Goal: Information Seeking & Learning: Learn about a topic

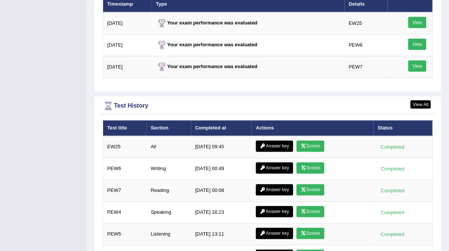
scroll to position [1010, 0]
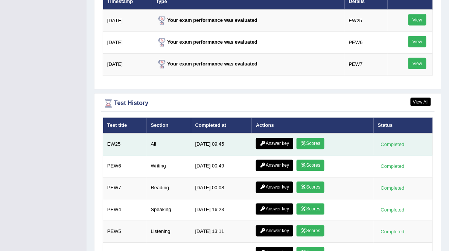
click at [312, 138] on link "Scores" at bounding box center [310, 143] width 28 height 11
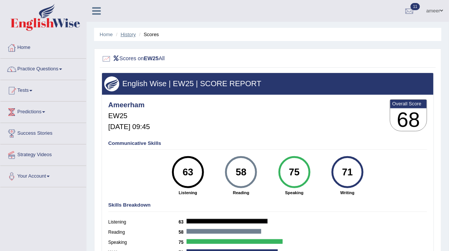
click at [128, 34] on link "History" at bounding box center [128, 35] width 15 height 6
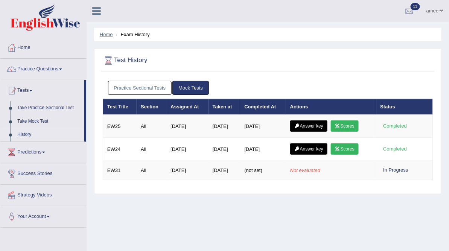
click at [106, 35] on link "Home" at bounding box center [106, 35] width 13 height 6
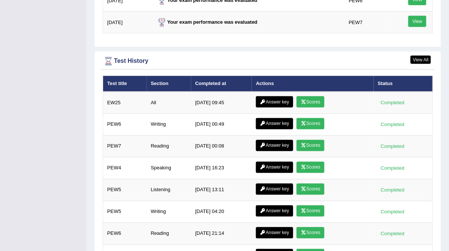
scroll to position [1003, 0]
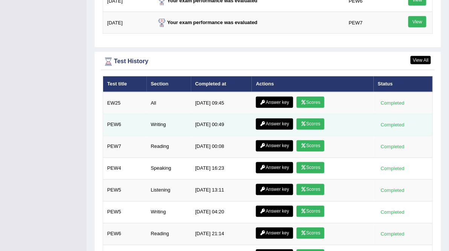
click at [312, 118] on link "Scores" at bounding box center [310, 123] width 28 height 11
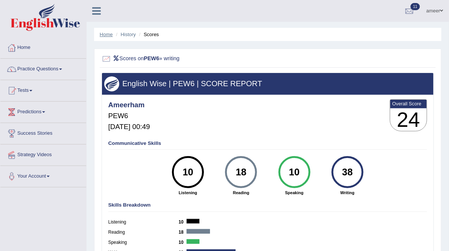
click at [106, 33] on link "Home" at bounding box center [106, 35] width 13 height 6
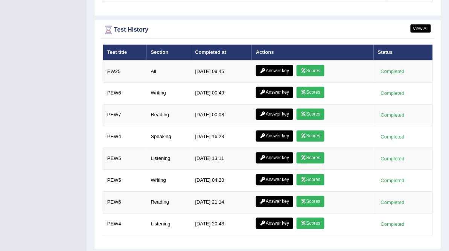
scroll to position [1037, 0]
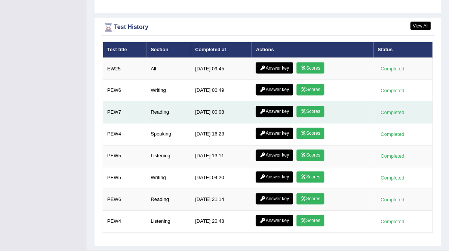
click at [309, 106] on link "Scores" at bounding box center [310, 111] width 28 height 11
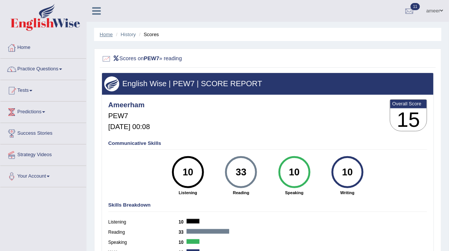
click at [110, 33] on link "Home" at bounding box center [106, 35] width 13 height 6
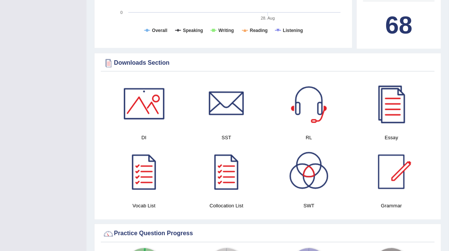
scroll to position [334, 0]
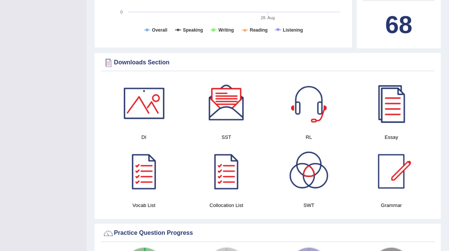
drag, startPoint x: 69, startPoint y: 146, endPoint x: 70, endPoint y: 150, distance: 3.8
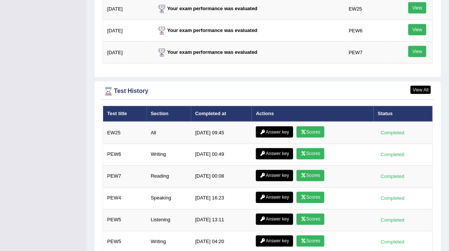
scroll to position [1037, 0]
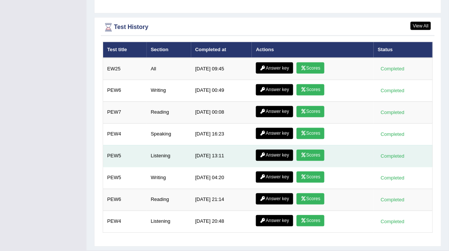
click at [306, 150] on link "Scores" at bounding box center [310, 155] width 28 height 11
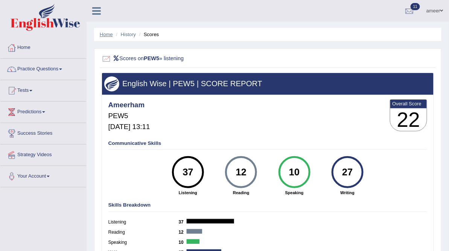
click at [106, 35] on link "Home" at bounding box center [106, 35] width 13 height 6
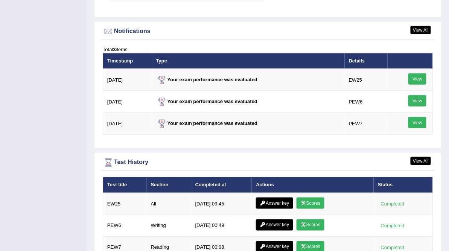
scroll to position [1037, 0]
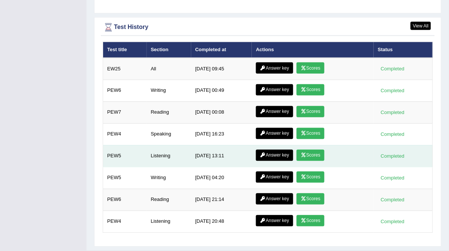
click at [272, 150] on link "Answer key" at bounding box center [274, 155] width 37 height 11
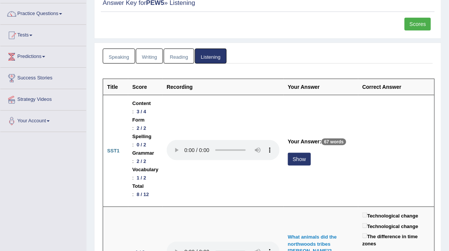
scroll to position [60, 0]
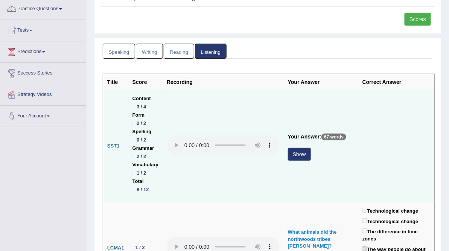
click at [292, 153] on button "Show" at bounding box center [299, 154] width 23 height 13
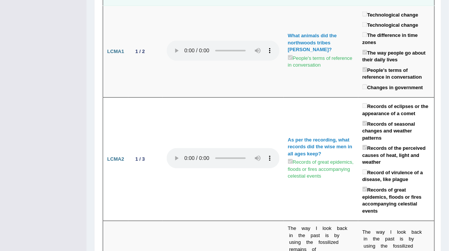
scroll to position [0, 0]
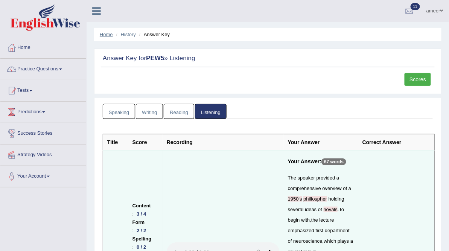
click at [102, 34] on link "Home" at bounding box center [106, 35] width 13 height 6
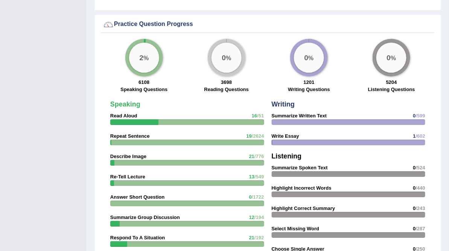
scroll to position [543, 0]
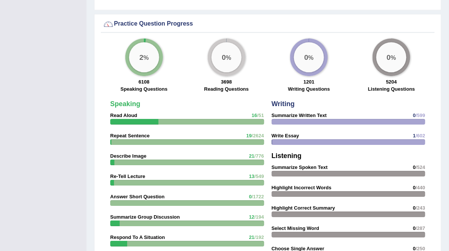
click at [41, 64] on div "Toggle navigation Home Practice Questions Speaking Practice Read Aloud Repeat S…" at bounding box center [224, 108] width 449 height 1303
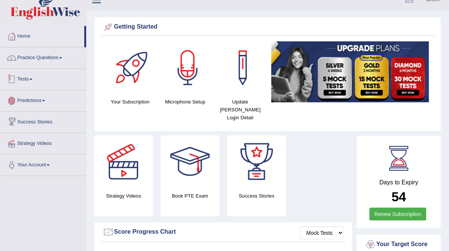
scroll to position [2, 0]
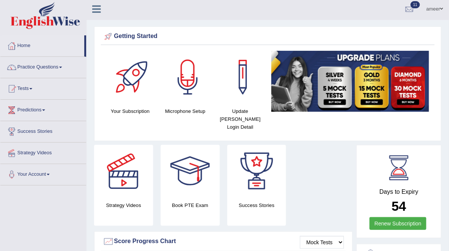
click at [45, 65] on link "Practice Questions" at bounding box center [43, 66] width 86 height 19
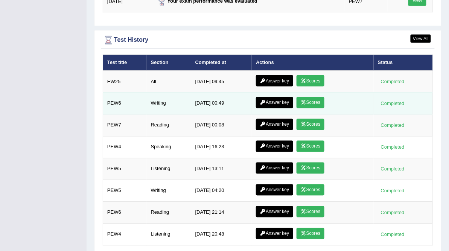
scroll to position [1037, 0]
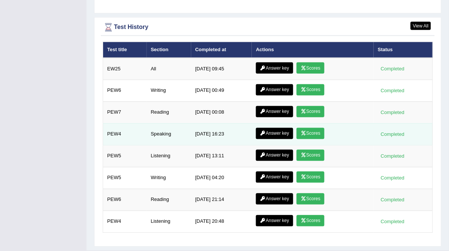
click at [319, 128] on link "Scores" at bounding box center [310, 133] width 28 height 11
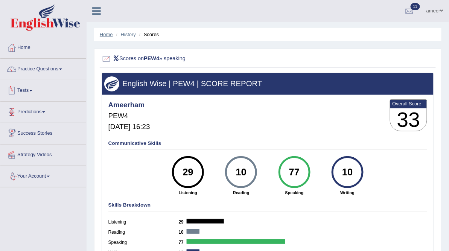
click at [111, 36] on link "Home" at bounding box center [106, 35] width 13 height 6
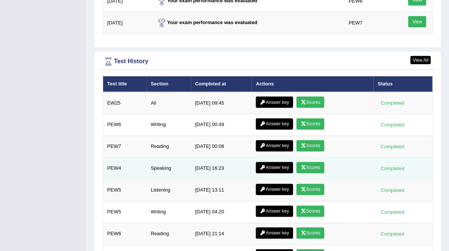
scroll to position [1037, 0]
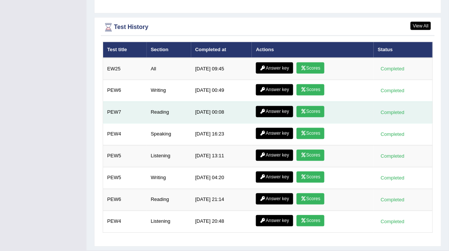
click at [315, 106] on link "Scores" at bounding box center [310, 111] width 28 height 11
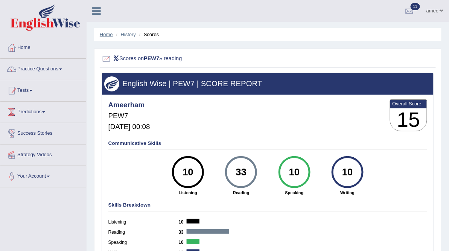
click at [106, 34] on link "Home" at bounding box center [106, 35] width 13 height 6
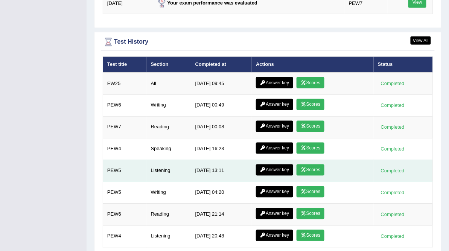
scroll to position [1037, 0]
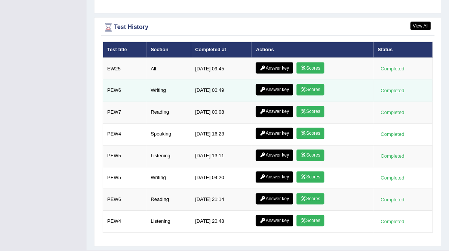
click at [305, 88] on icon at bounding box center [303, 90] width 6 height 5
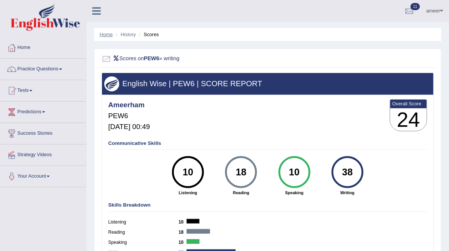
click at [104, 34] on link "Home" at bounding box center [106, 35] width 13 height 6
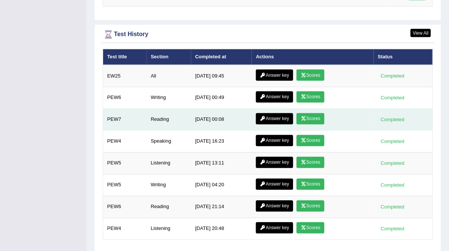
scroll to position [1037, 0]
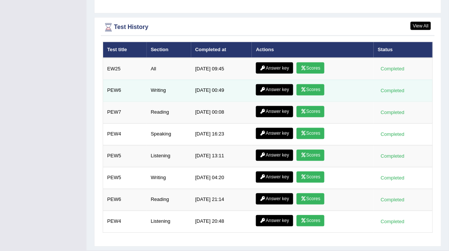
click at [277, 84] on link "Answer key" at bounding box center [274, 89] width 37 height 11
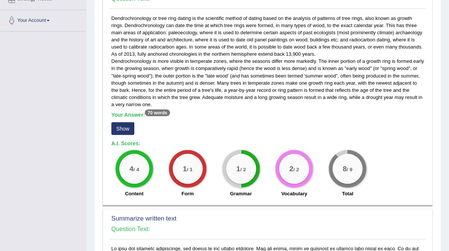
scroll to position [139, 0]
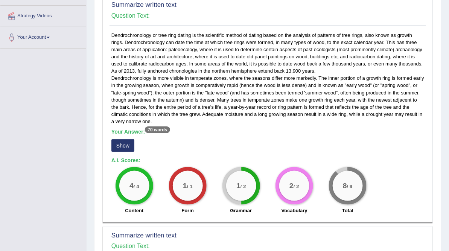
click at [122, 143] on button "Show" at bounding box center [122, 145] width 23 height 13
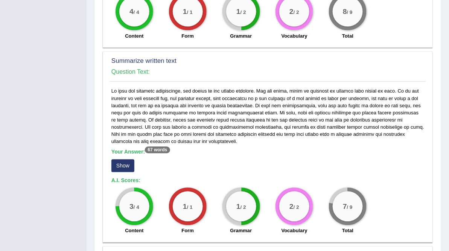
scroll to position [327, 0]
click at [117, 163] on button "Show" at bounding box center [122, 165] width 23 height 13
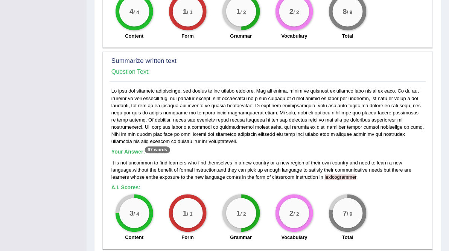
click at [117, 202] on div "3 / 4 Content" at bounding box center [134, 218] width 53 height 49
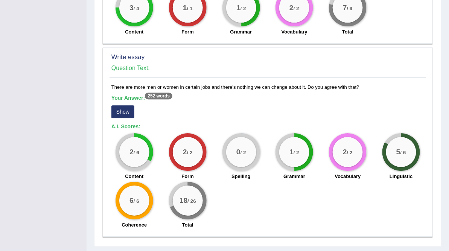
scroll to position [538, 0]
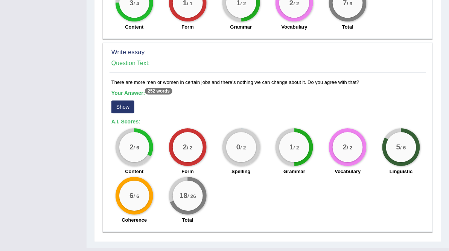
click at [121, 106] on button "Show" at bounding box center [122, 106] width 23 height 13
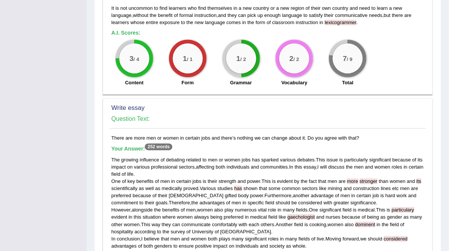
scroll to position [473, 0]
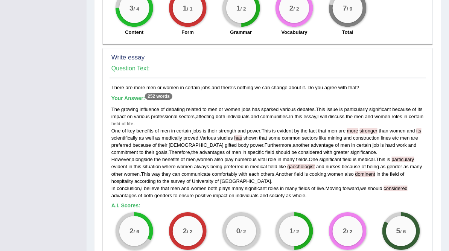
scroll to position [533, 0]
click at [106, 123] on div "Write essay Question Text: There are more men or women in certain jobs and ther…" at bounding box center [268, 181] width 330 height 268
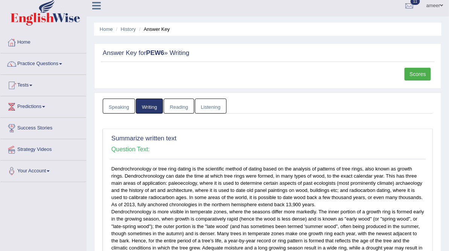
scroll to position [0, 0]
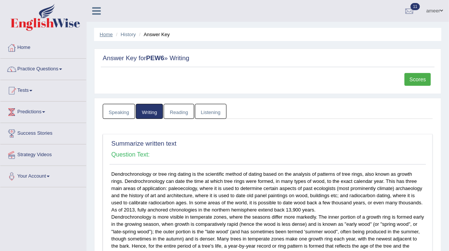
click at [103, 33] on link "Home" at bounding box center [106, 35] width 13 height 6
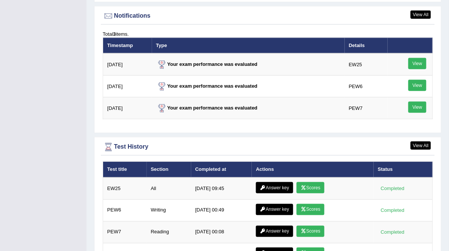
scroll to position [1037, 0]
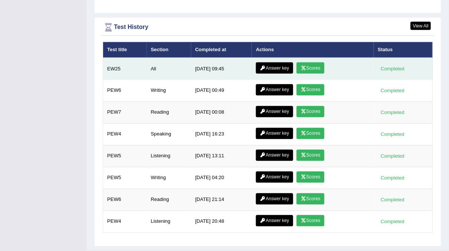
click at [314, 62] on link "Scores" at bounding box center [310, 67] width 28 height 11
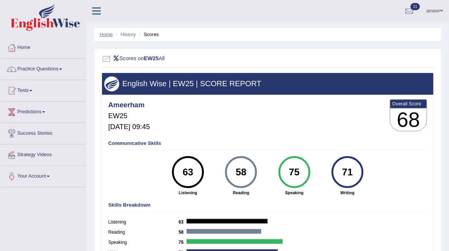
click at [106, 34] on link "Home" at bounding box center [106, 35] width 13 height 6
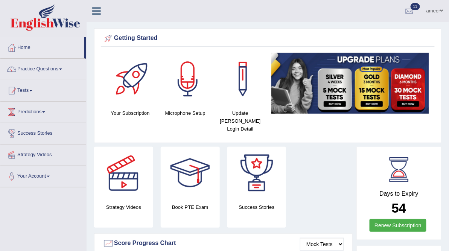
click at [289, 176] on div "Success Stories" at bounding box center [256, 187] width 67 height 81
click at [134, 203] on h4 "Strategy Videos" at bounding box center [123, 207] width 59 height 8
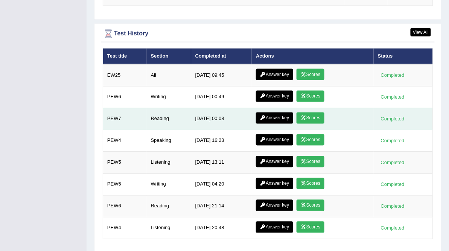
scroll to position [1037, 0]
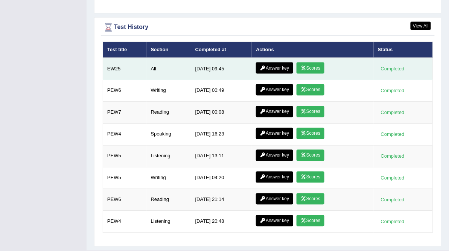
click at [276, 62] on link "Answer key" at bounding box center [274, 67] width 37 height 11
click at [266, 62] on link "Answer key" at bounding box center [274, 67] width 37 height 11
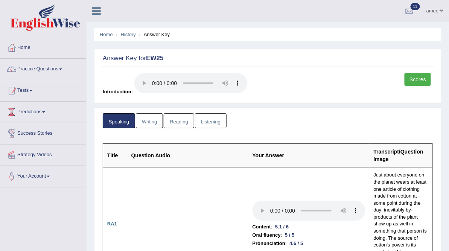
click at [149, 116] on link "Writing" at bounding box center [149, 120] width 27 height 15
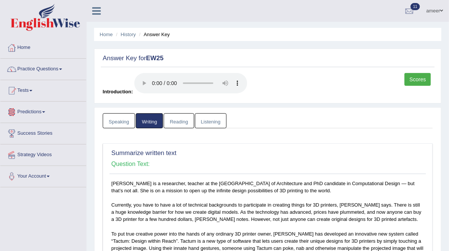
click at [144, 120] on link "Writing" at bounding box center [149, 120] width 27 height 15
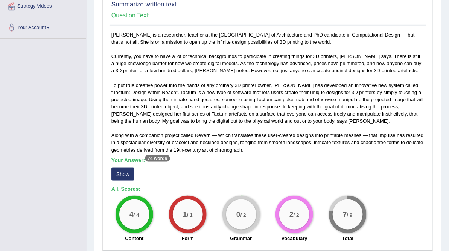
scroll to position [150, 0]
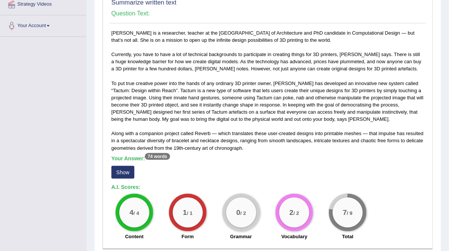
click at [127, 168] on button "Show" at bounding box center [122, 172] width 23 height 13
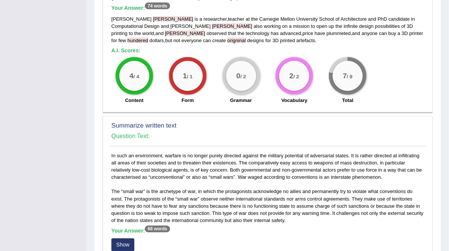
scroll to position [331, 0]
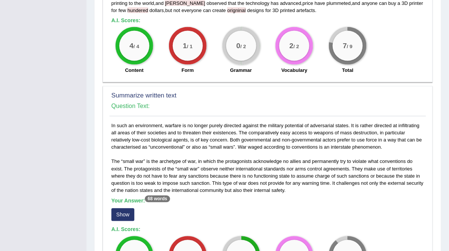
click at [118, 208] on button "Show" at bounding box center [122, 214] width 23 height 13
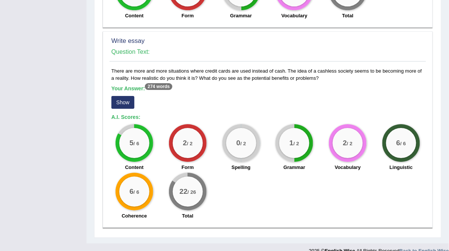
scroll to position [612, 0]
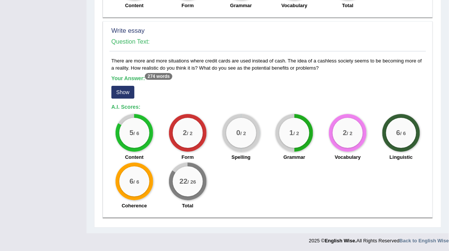
click at [120, 94] on button "Show" at bounding box center [122, 92] width 23 height 13
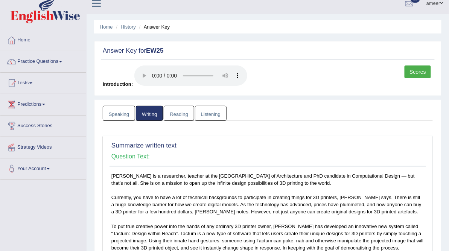
scroll to position [0, 0]
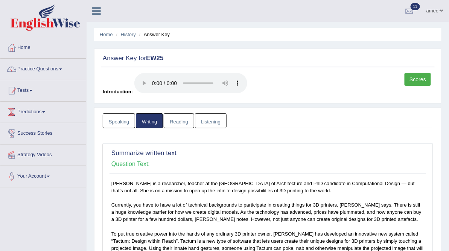
click at [126, 161] on h4 "Question Text:" at bounding box center [267, 164] width 312 height 7
click at [70, 167] on link "Your Account" at bounding box center [43, 175] width 86 height 19
click at [177, 118] on link "Reading" at bounding box center [179, 120] width 30 height 15
click at [183, 120] on link "Reading" at bounding box center [179, 120] width 30 height 15
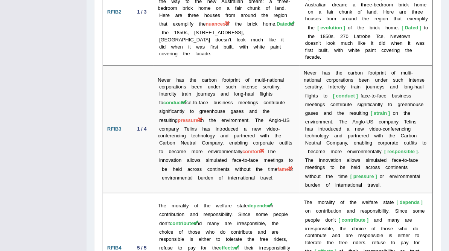
scroll to position [1932, 0]
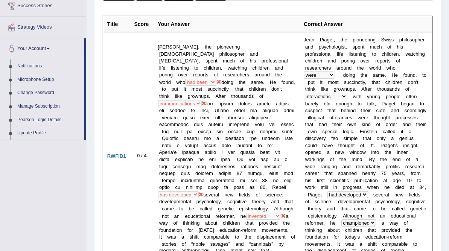
scroll to position [0, 0]
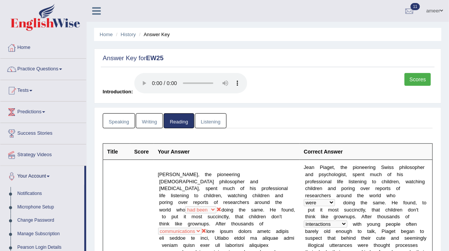
click at [206, 119] on link "Listening" at bounding box center [211, 120] width 32 height 15
click at [206, 120] on link "Listening" at bounding box center [211, 120] width 32 height 15
click at [206, 121] on link "Listening" at bounding box center [211, 120] width 32 height 15
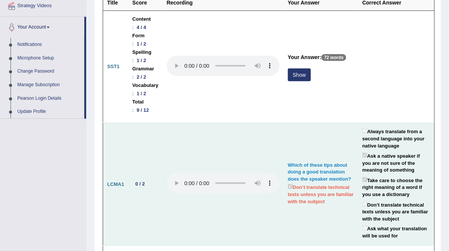
scroll to position [150, 0]
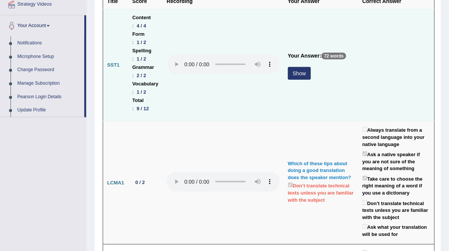
click at [302, 77] on button "Show" at bounding box center [299, 73] width 23 height 13
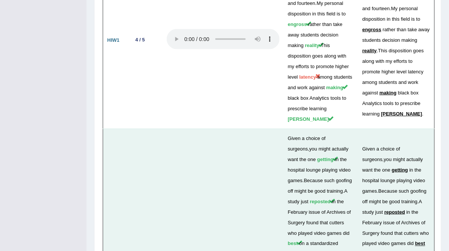
scroll to position [2257, 0]
